Goal: Task Accomplishment & Management: Use online tool/utility

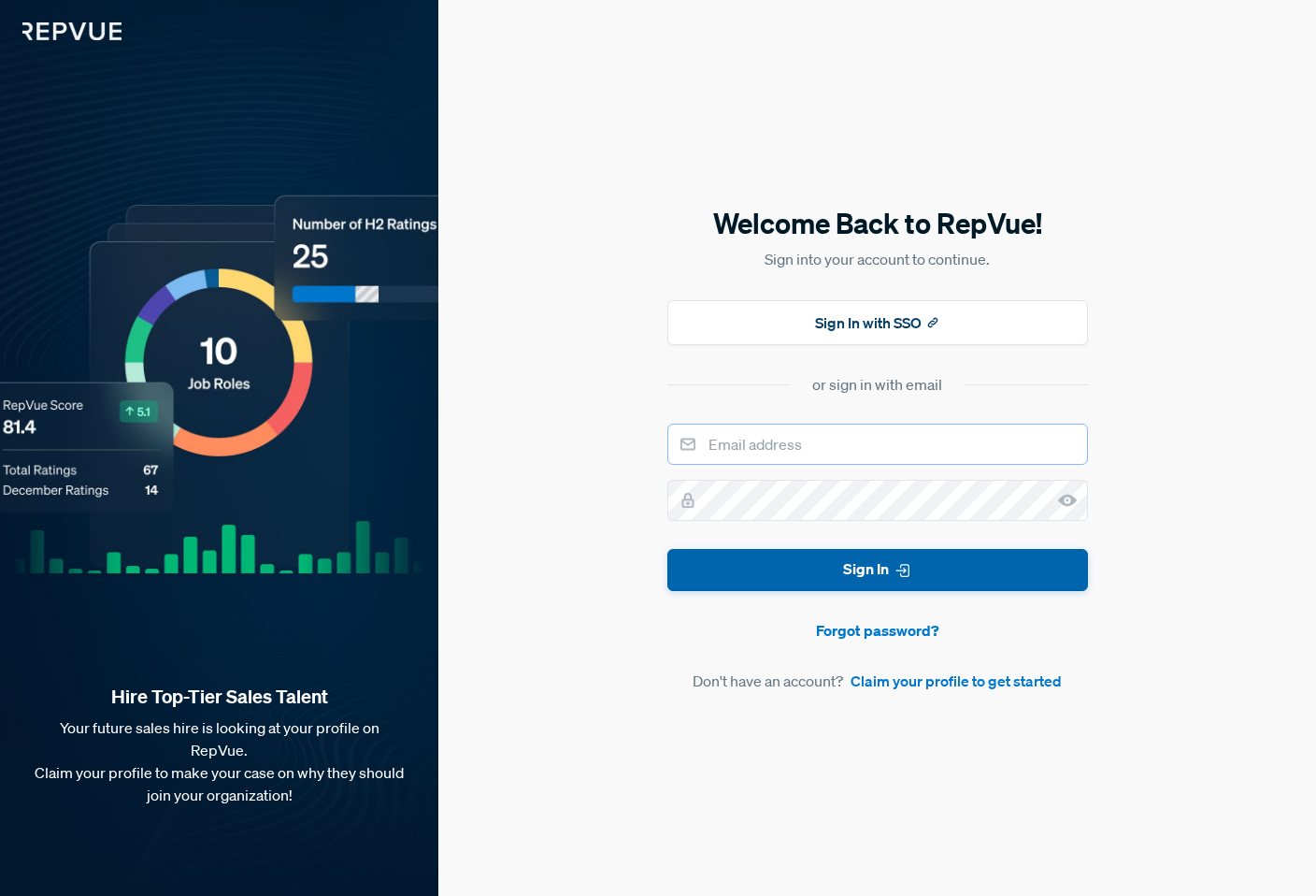
type input "[EMAIL_ADDRESS][DOMAIN_NAME]"
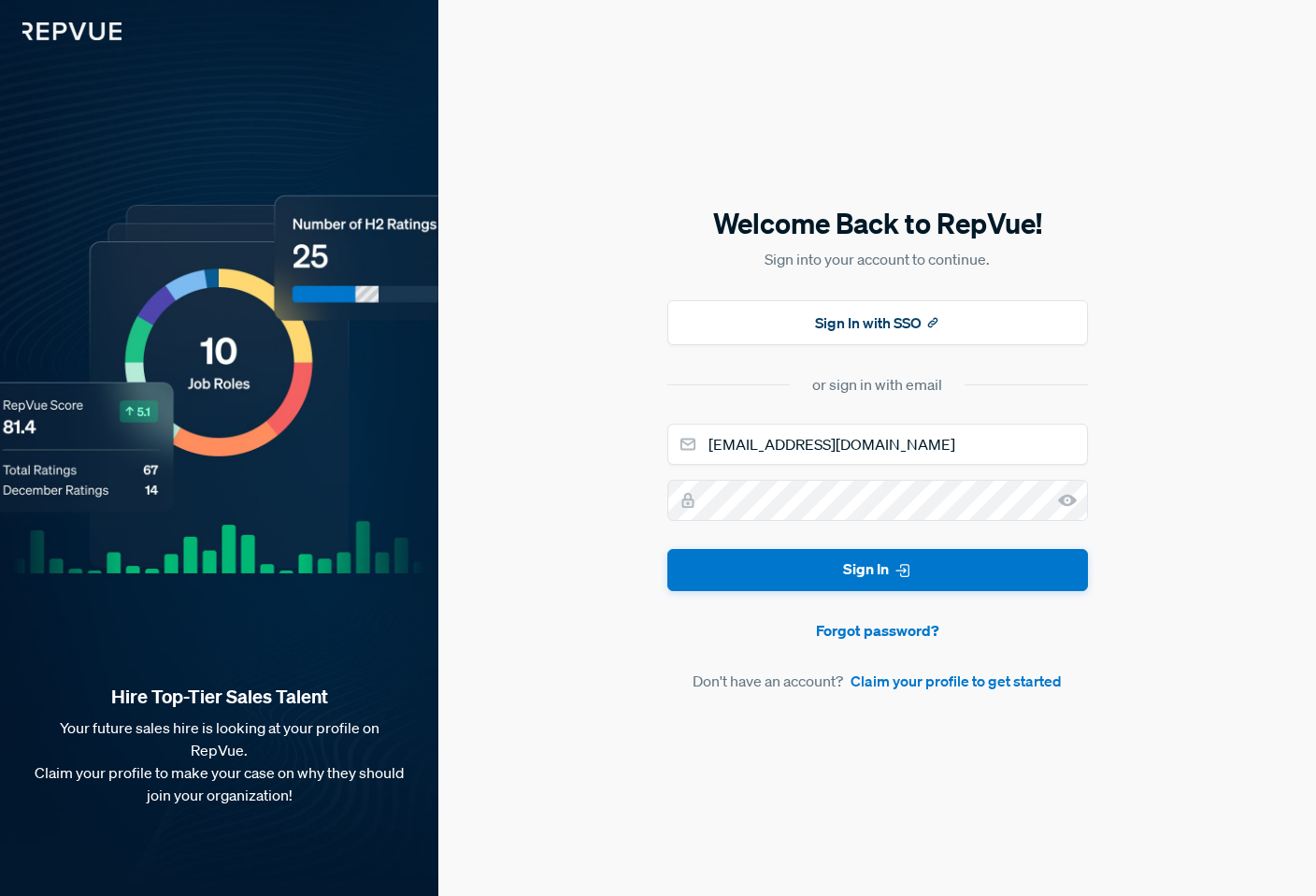
click at [883, 572] on button "Sign In" at bounding box center [877, 569] width 421 height 42
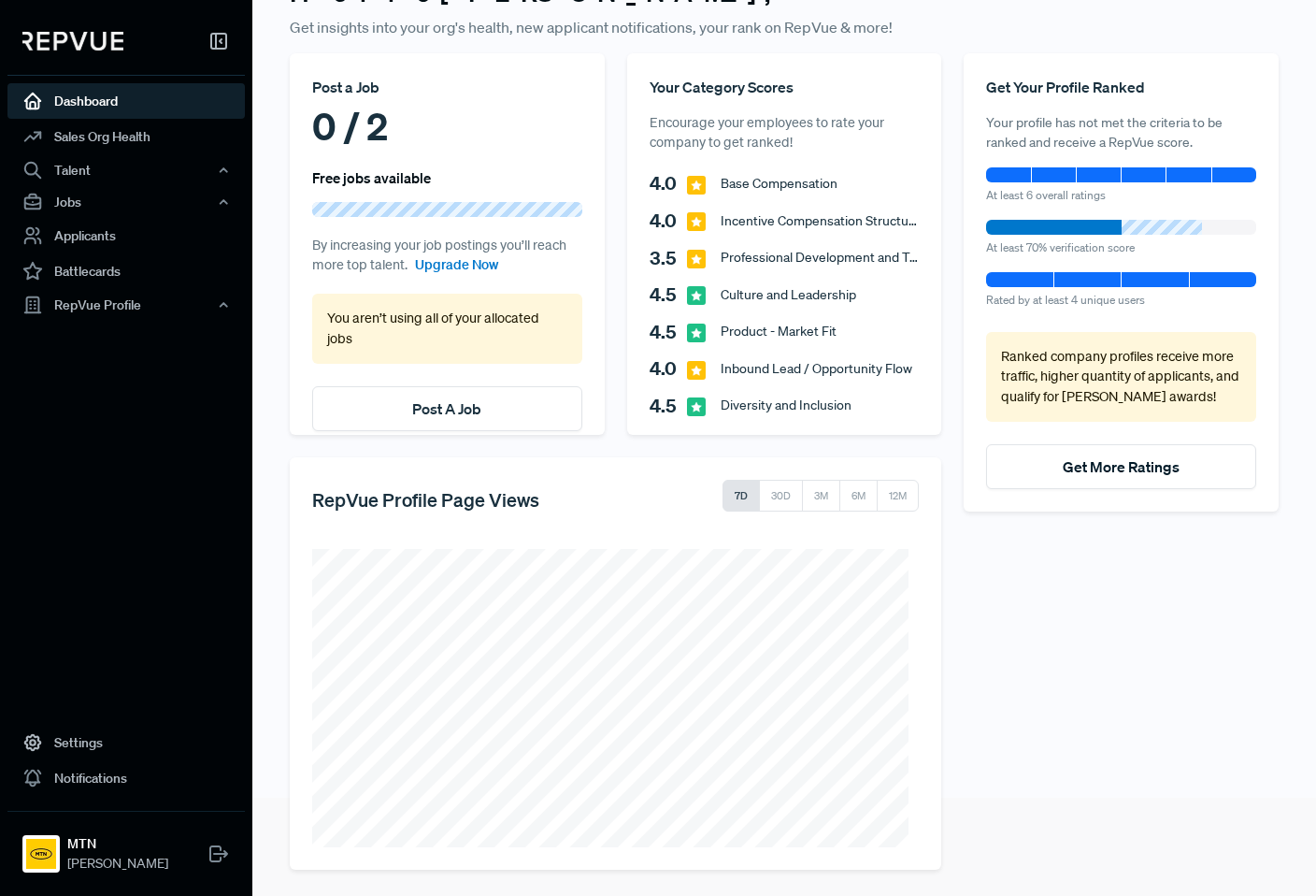
scroll to position [102, 0]
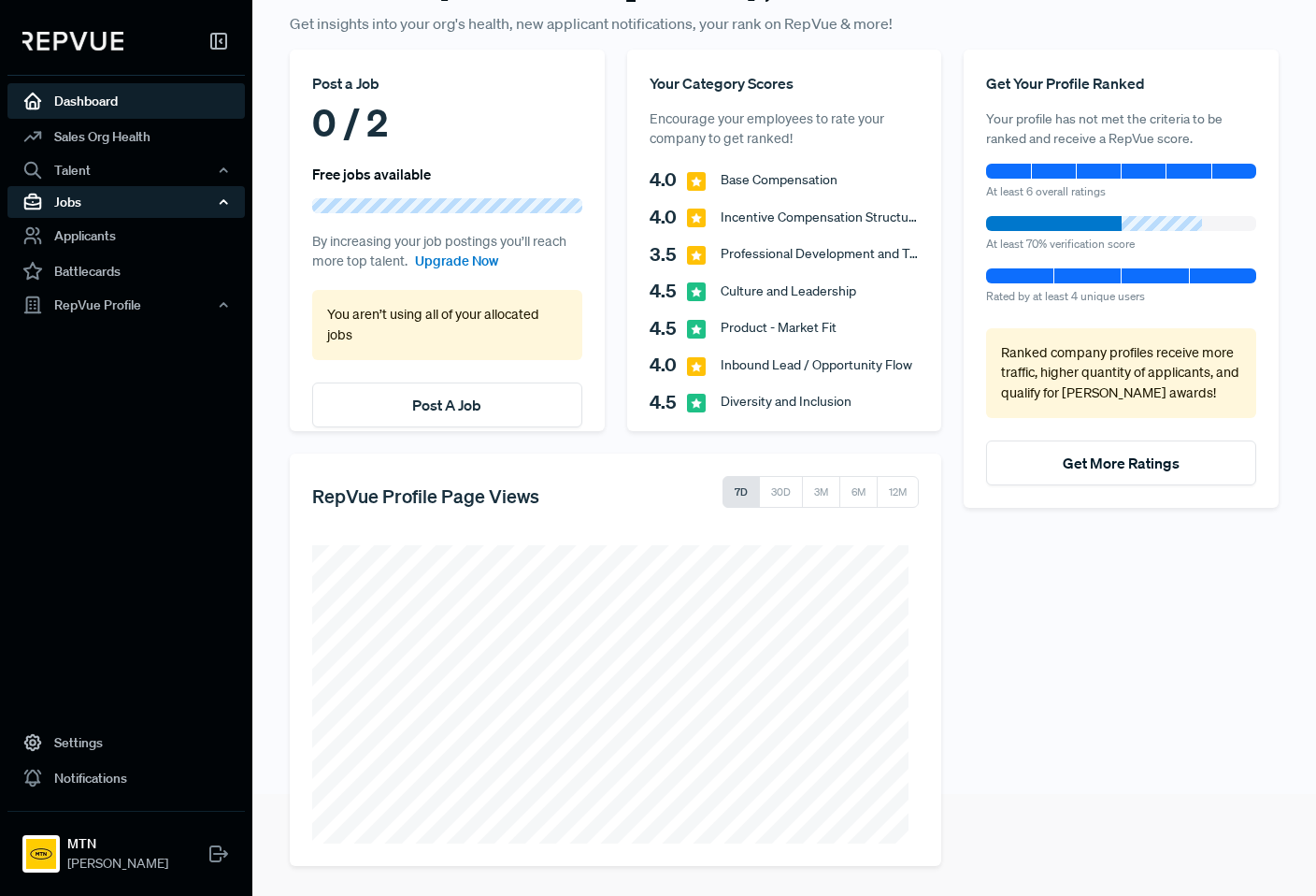
click at [76, 199] on div "Jobs" at bounding box center [126, 202] width 237 height 32
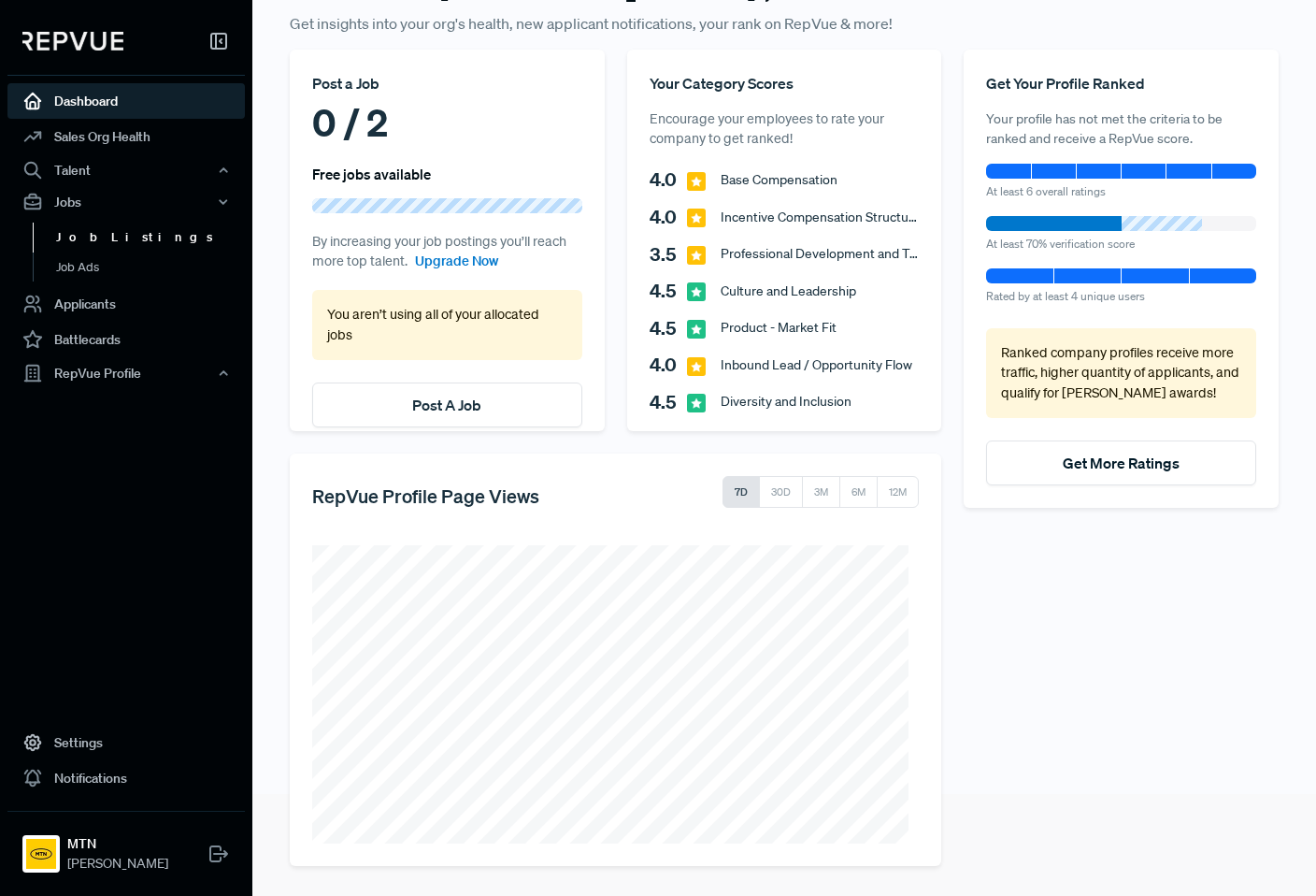
click at [110, 238] on link "Job Listings" at bounding box center [152, 237] width 237 height 30
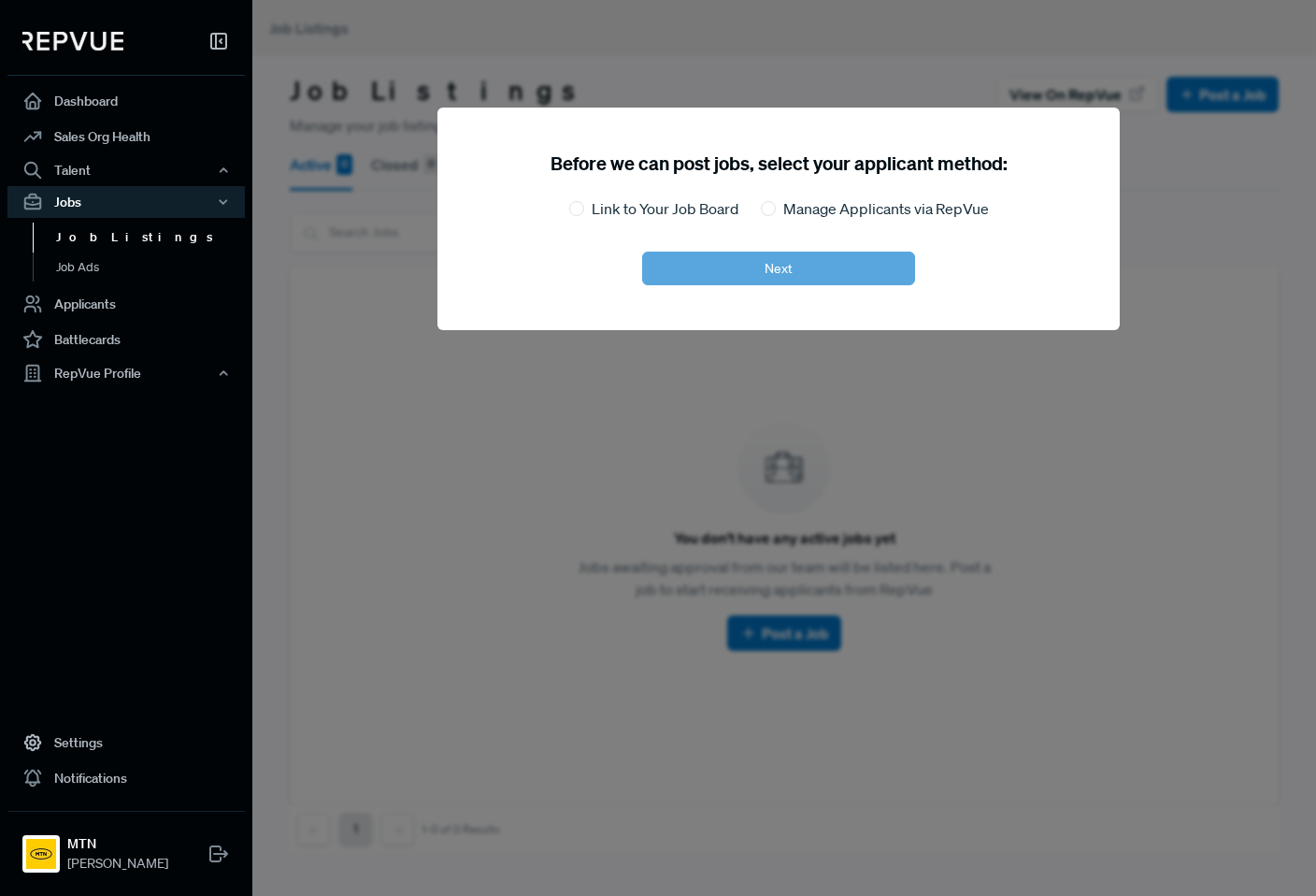
click at [599, 210] on label "Link to Your Job Board" at bounding box center [666, 209] width 147 height 23
click at [585, 210] on input "Link to Your Job Board" at bounding box center [577, 209] width 15 height 15
radio input "true"
click at [706, 271] on button "Next" at bounding box center [778, 268] width 273 height 34
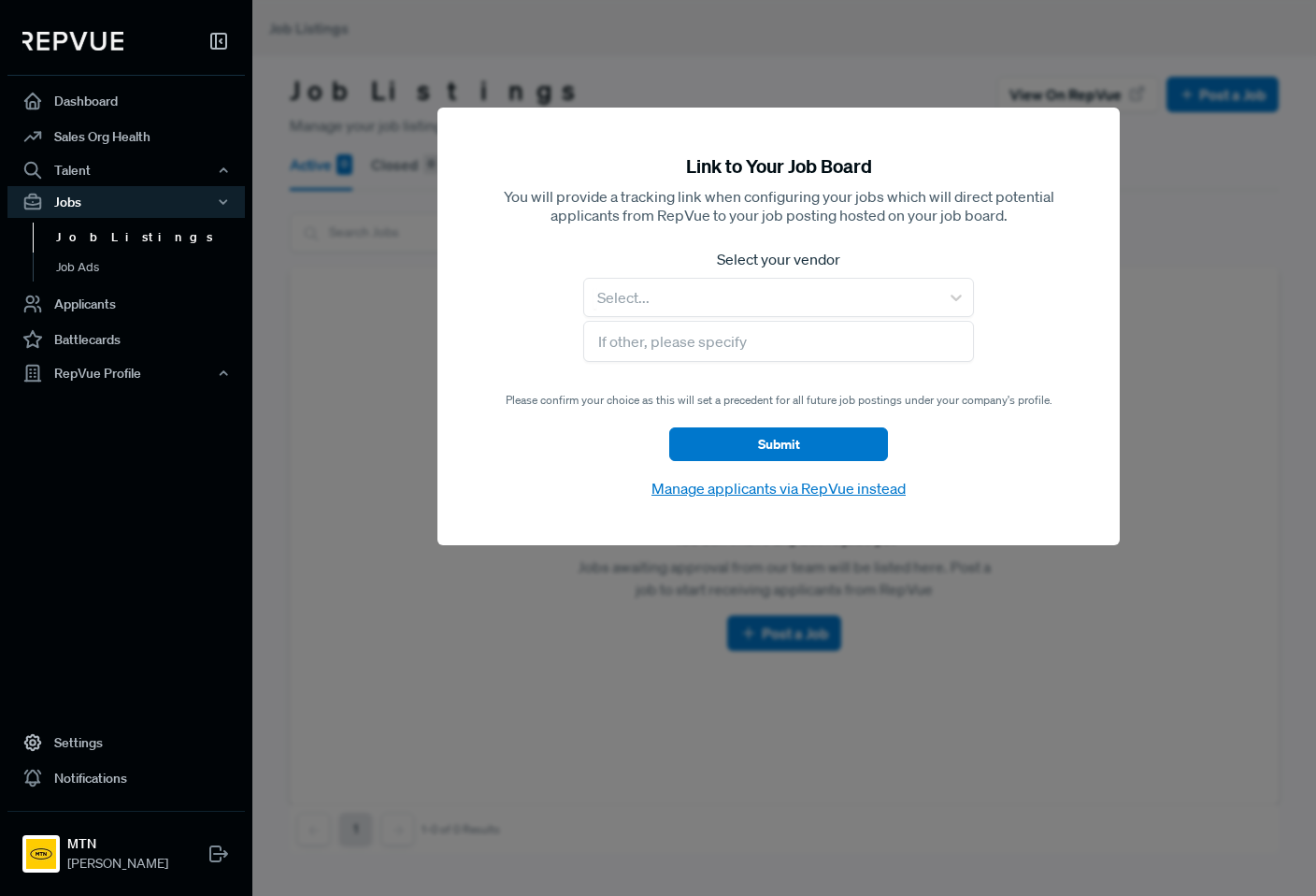
click at [783, 269] on label "Select your vendor" at bounding box center [778, 259] width 391 height 23
click at [788, 287] on div at bounding box center [762, 297] width 337 height 26
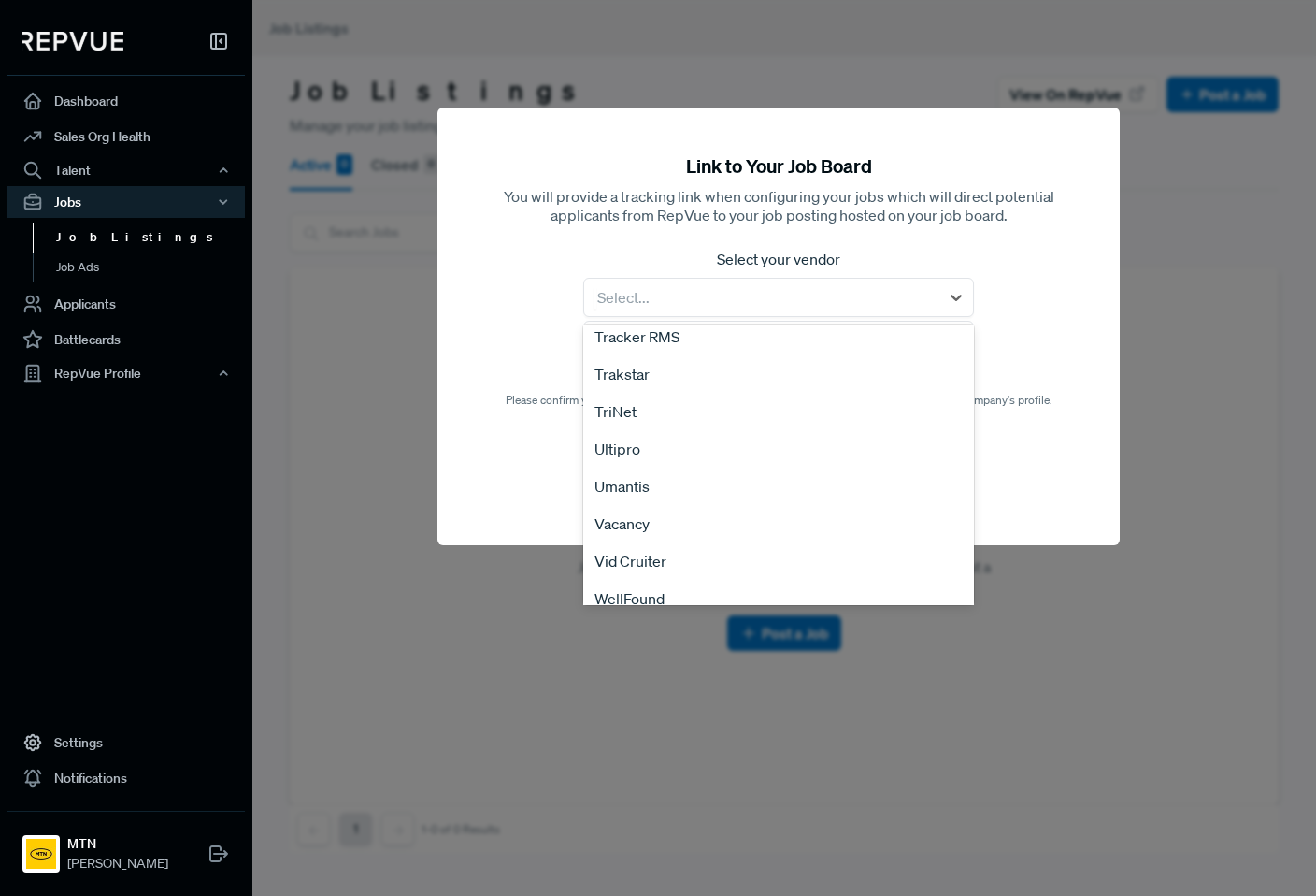
scroll to position [3766, 0]
drag, startPoint x: 641, startPoint y: 552, endPoint x: 705, endPoint y: 516, distance: 73.4
click at [641, 552] on div "ZipRecruiter" at bounding box center [778, 545] width 391 height 38
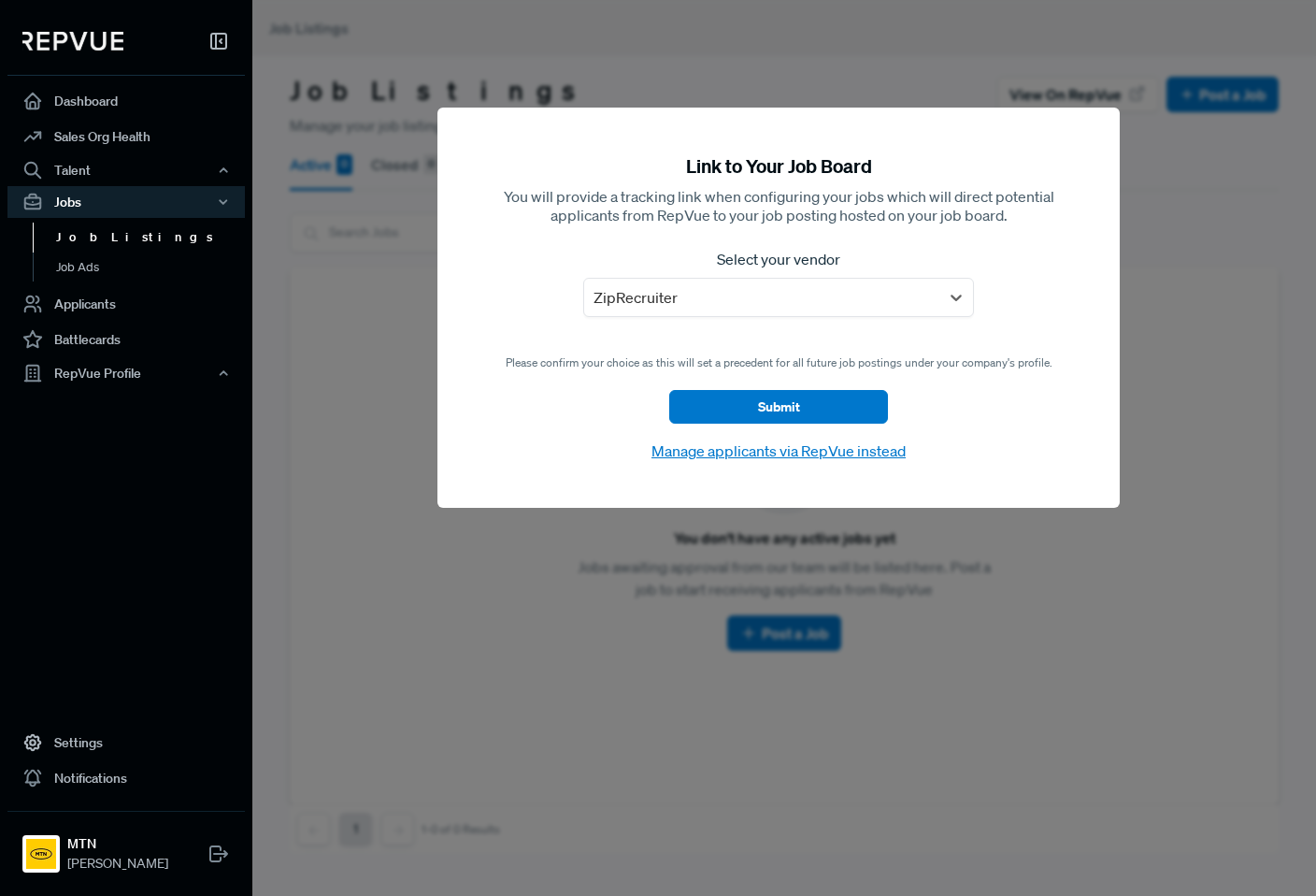
click at [620, 399] on div "Please confirm your choice as this will set a precedent for all future job post…" at bounding box center [778, 408] width 547 height 108
click at [770, 408] on button "Submit" at bounding box center [778, 407] width 218 height 34
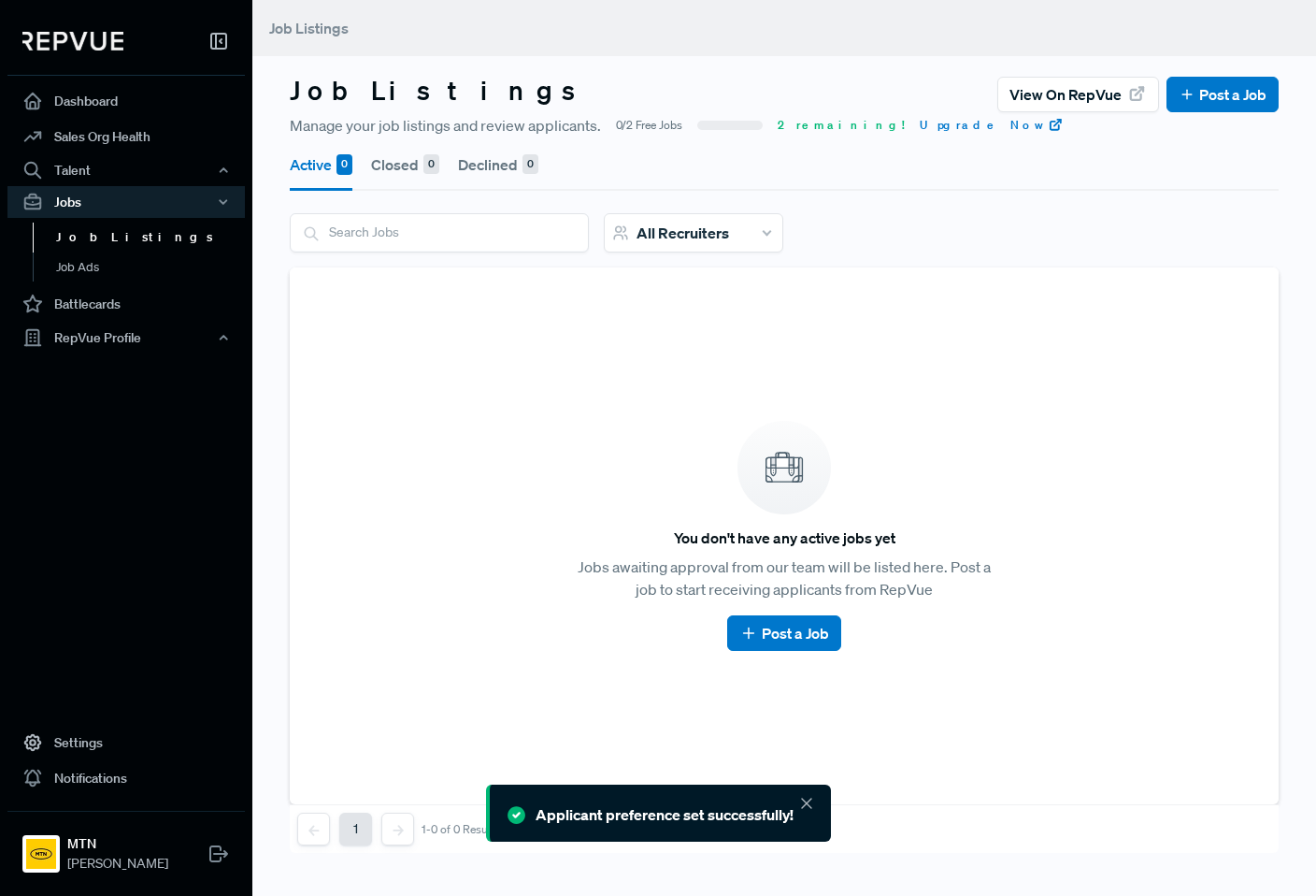
click at [789, 652] on article "You don't have any active jobs yet Jobs awaiting approval from our team will be…" at bounding box center [784, 536] width 944 height 492
